Goal: Check status: Check status

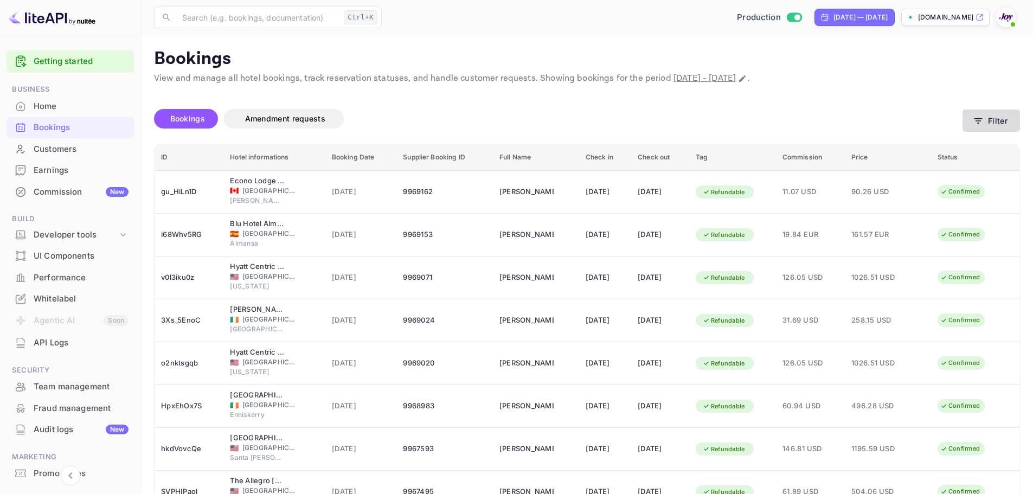
click at [988, 117] on button "Filter" at bounding box center [990, 121] width 57 height 22
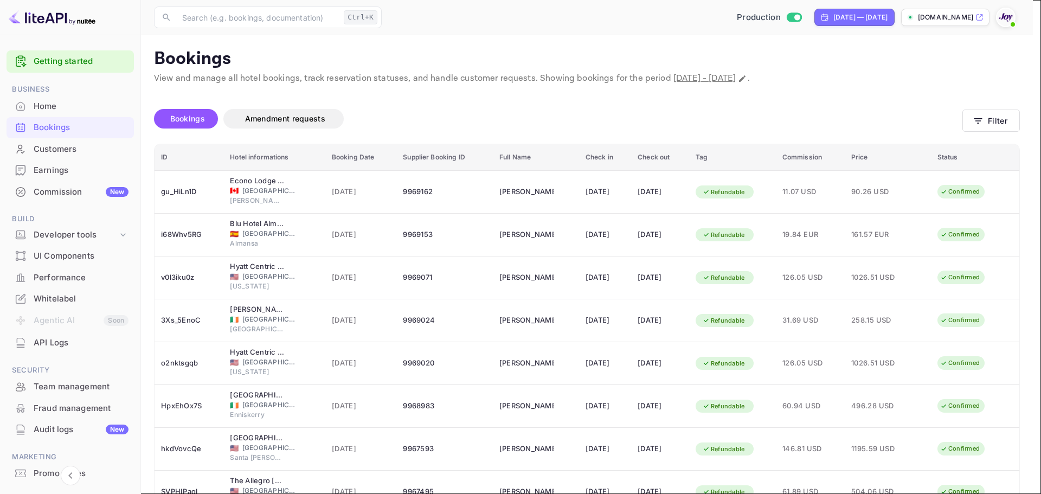
paste input "8846730"
type input "8846730"
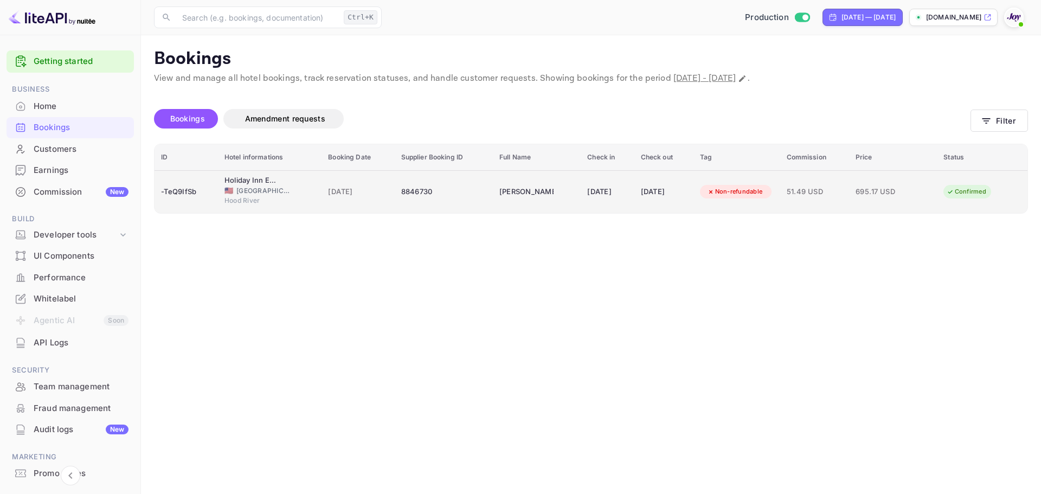
click at [447, 198] on div "8846730" at bounding box center [443, 191] width 85 height 17
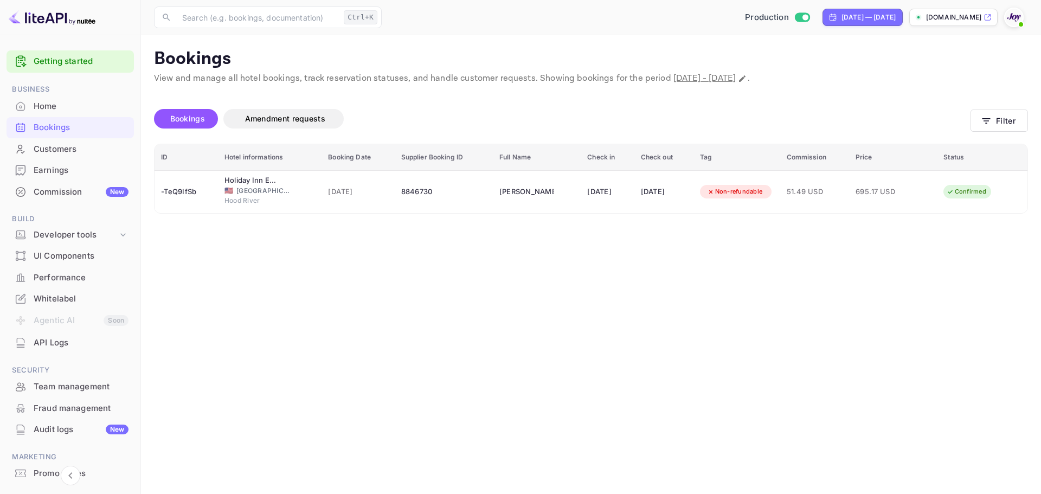
click at [287, 294] on div at bounding box center [520, 247] width 1041 height 494
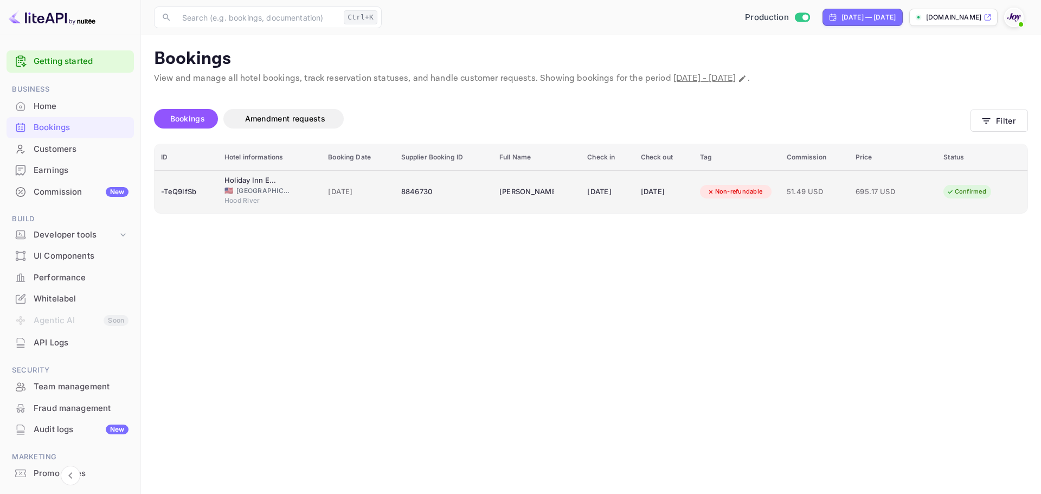
click at [479, 195] on td "8846730" at bounding box center [444, 191] width 98 height 43
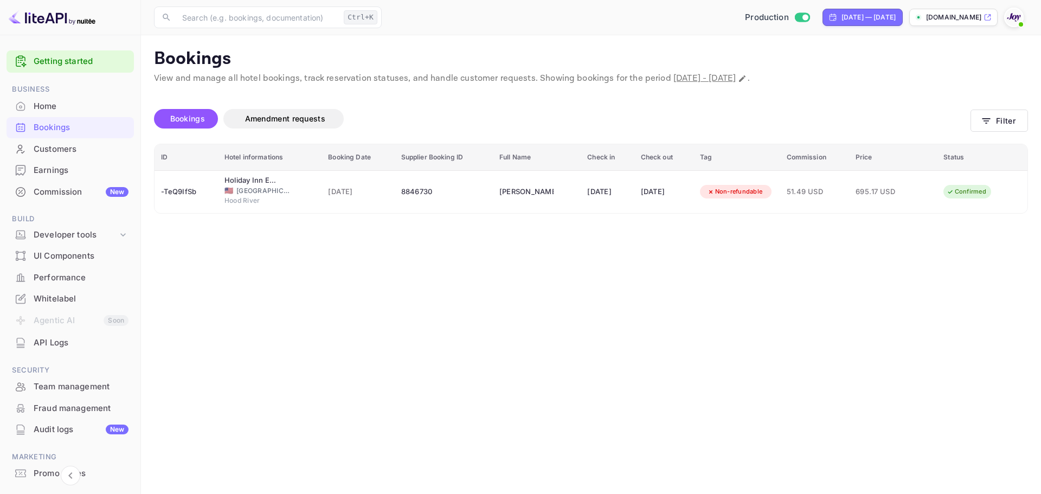
copy div "[PERSON_NAME]"
drag, startPoint x: 645, startPoint y: 60, endPoint x: 950, endPoint y: 143, distance: 316.9
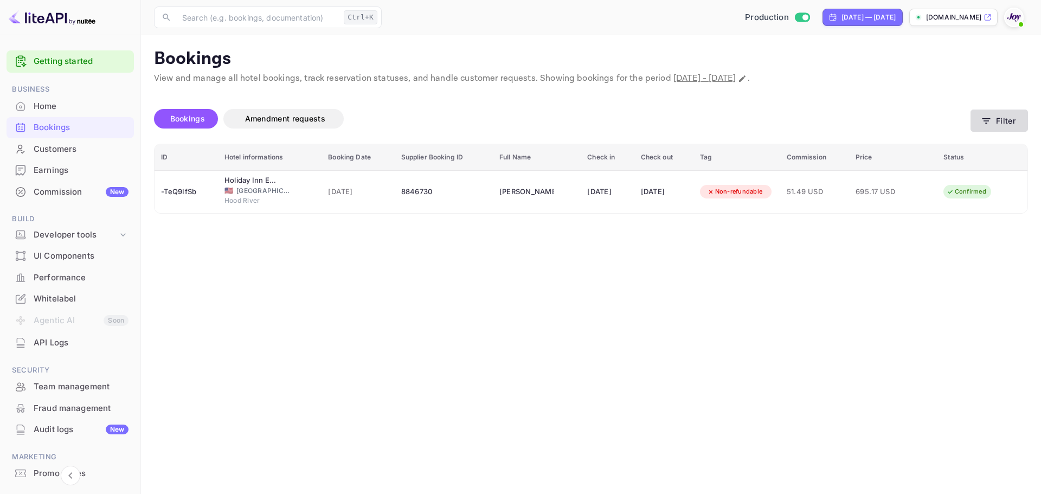
click at [1003, 124] on button "Filter" at bounding box center [998, 121] width 57 height 22
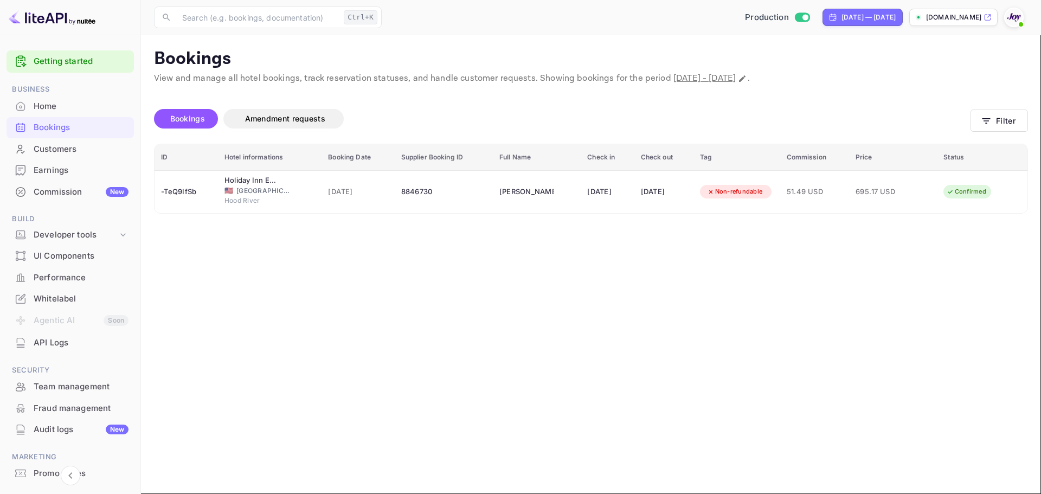
drag, startPoint x: 553, startPoint y: 169, endPoint x: 486, endPoint y: 172, distance: 67.3
paste input "34761035"
type input "834761035"
drag, startPoint x: 853, startPoint y: 395, endPoint x: 847, endPoint y: 388, distance: 9.6
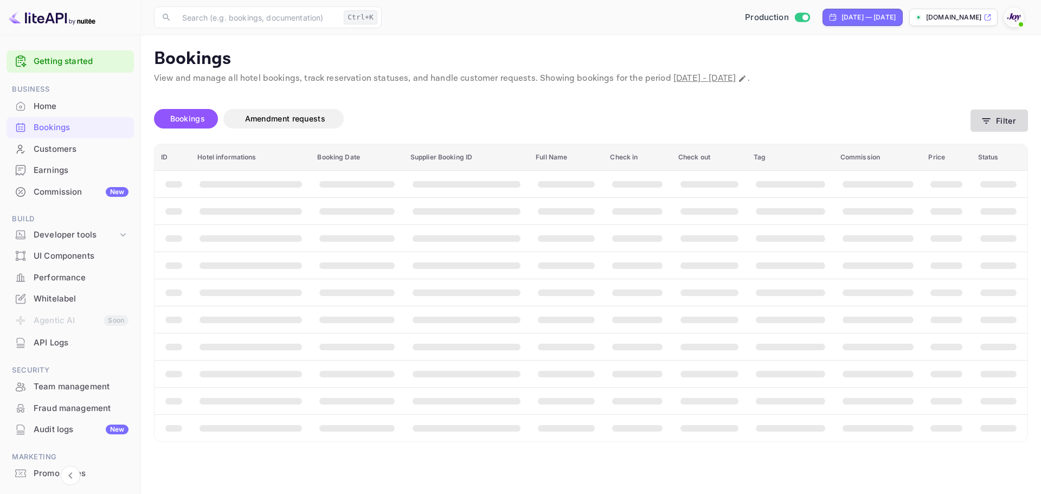
click at [996, 126] on button "Filter" at bounding box center [998, 121] width 57 height 22
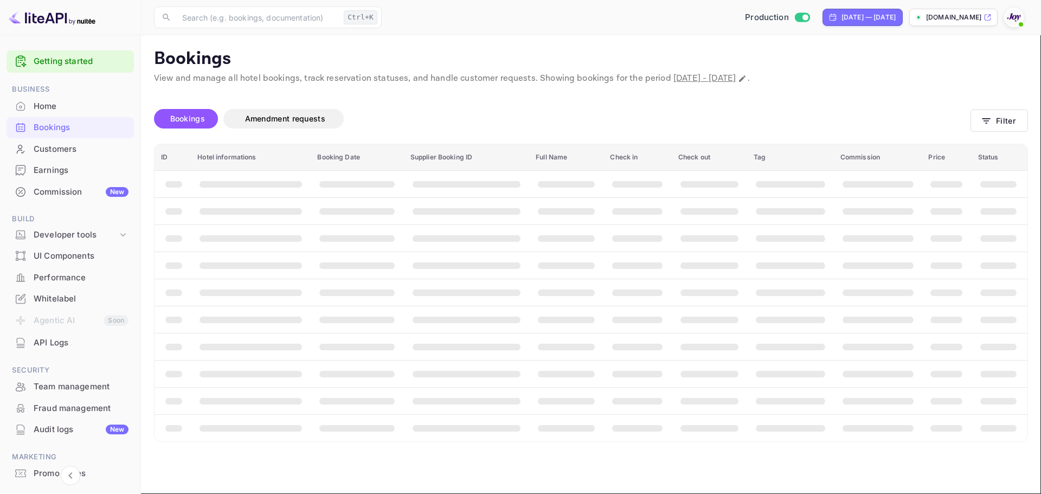
drag, startPoint x: 613, startPoint y: 168, endPoint x: 473, endPoint y: 172, distance: 140.5
paste input "834761035"
type input "834761035"
